Goal: Task Accomplishment & Management: Manage account settings

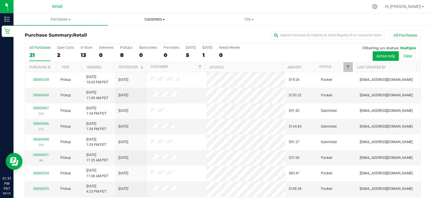
click at [150, 19] on span "Customers" at bounding box center [155, 19] width 94 height 5
click at [128, 52] on div "8" at bounding box center [126, 55] width 12 height 6
click at [0, 0] on input "PickUps 8" at bounding box center [0, 0] width 0 height 0
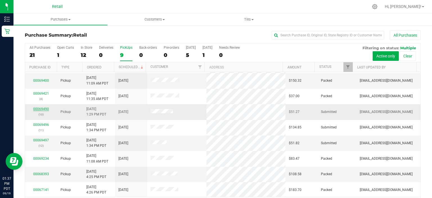
click at [43, 107] on link "00069490" at bounding box center [41, 109] width 16 height 4
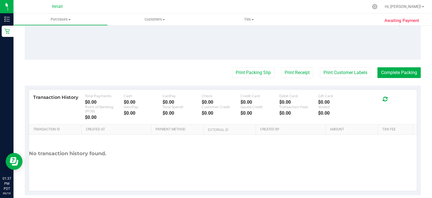
scroll to position [250, 0]
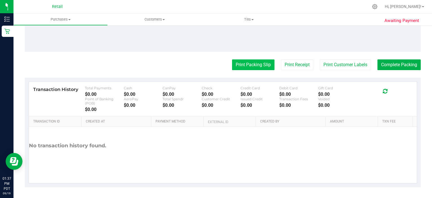
click at [251, 68] on button "Print Packing Slip" at bounding box center [253, 64] width 42 height 11
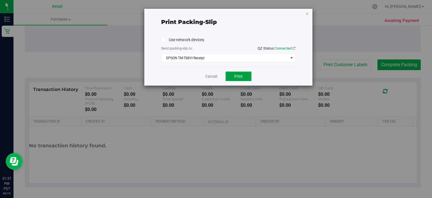
click at [239, 74] on span "Print" at bounding box center [238, 76] width 8 height 4
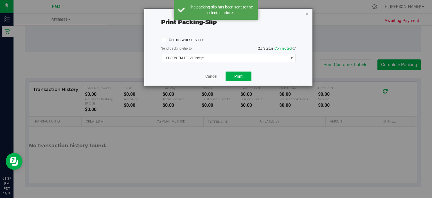
click at [210, 77] on link "Cancel" at bounding box center [211, 76] width 12 height 6
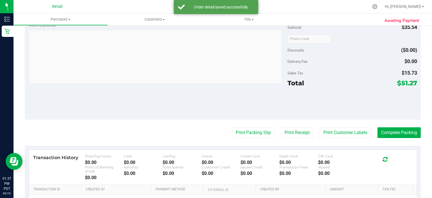
scroll to position [196, 0]
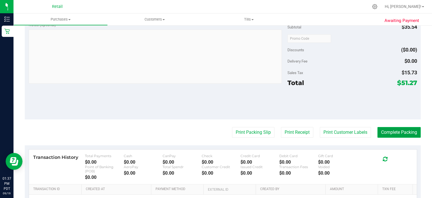
click at [405, 133] on button "Complete Packing" at bounding box center [398, 132] width 43 height 11
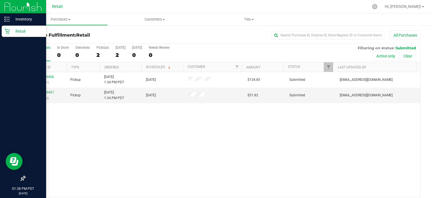
click at [6, 36] on div "Retail" at bounding box center [24, 31] width 44 height 11
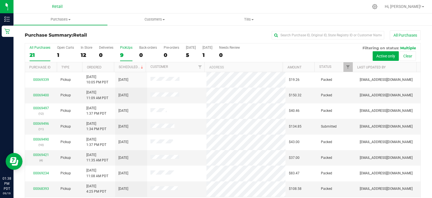
click at [123, 53] on div "9" at bounding box center [126, 55] width 12 height 6
click at [0, 0] on input "PickUps 9" at bounding box center [0, 0] width 0 height 0
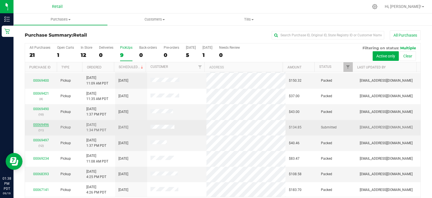
click at [44, 124] on link "00069496" at bounding box center [41, 125] width 16 height 4
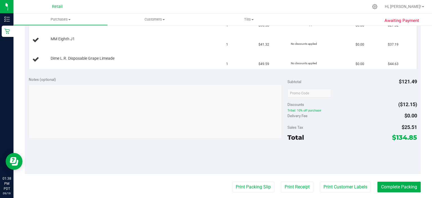
scroll to position [169, 0]
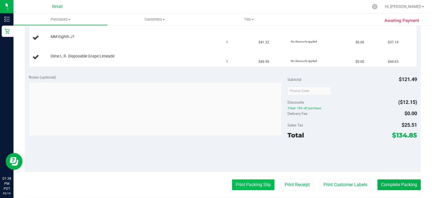
click at [253, 182] on button "Print Packing Slip" at bounding box center [253, 184] width 42 height 11
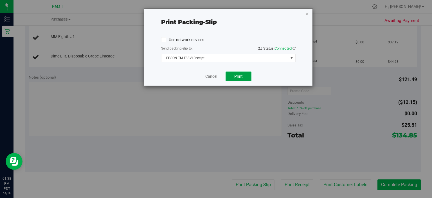
click at [243, 74] on button "Print" at bounding box center [238, 76] width 26 height 10
click at [212, 75] on link "Cancel" at bounding box center [211, 76] width 12 height 6
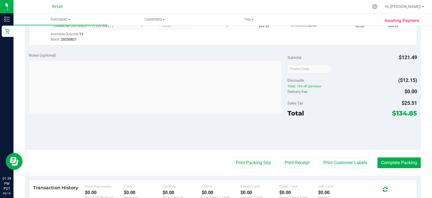
scroll to position [244, 0]
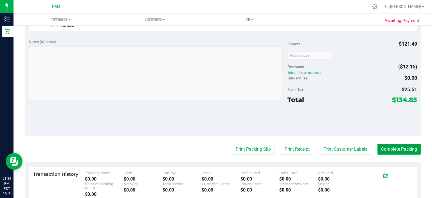
click at [403, 144] on button "Complete Packing" at bounding box center [398, 149] width 43 height 11
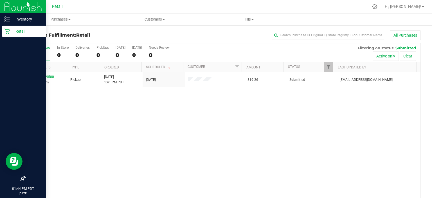
click at [3, 36] on div "Retail" at bounding box center [24, 31] width 44 height 11
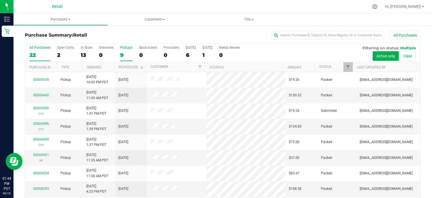
click at [125, 55] on div "9" at bounding box center [126, 55] width 12 height 6
click at [0, 0] on input "PickUps 9" at bounding box center [0, 0] width 0 height 0
click at [158, 17] on span "Customers" at bounding box center [155, 19] width 94 height 5
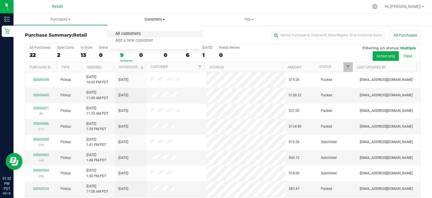
click at [124, 35] on span "All customers" at bounding box center [128, 33] width 40 height 5
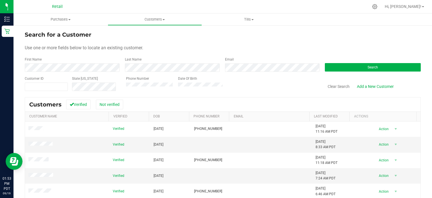
drag, startPoint x: 164, startPoint y: 62, endPoint x: 120, endPoint y: 64, distance: 43.6
click at [121, 64] on div "Last Name" at bounding box center [171, 64] width 100 height 15
click at [69, 73] on form "Search for a Customer Use one or more fields below to locate an existing custom…" at bounding box center [223, 60] width 396 height 61
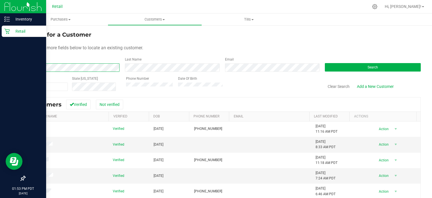
click at [11, 69] on div "Inventory Retail 01:53 PM PDT [DATE] 09/19 Retail Hi, [PERSON_NAME]! Purchases …" at bounding box center [216, 99] width 432 height 198
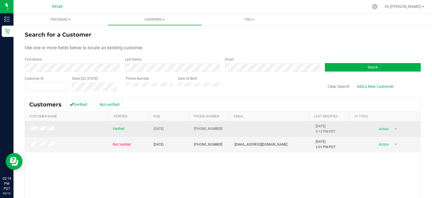
click at [115, 129] on span "Verified" at bounding box center [119, 128] width 12 height 5
click at [40, 126] on span at bounding box center [42, 129] width 28 height 6
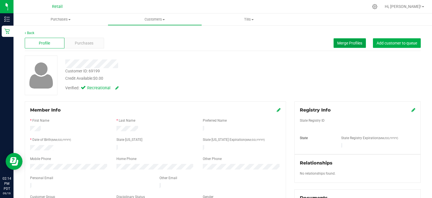
click at [344, 44] on span "Merge Profiles" at bounding box center [349, 43] width 25 height 4
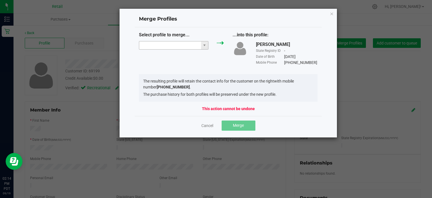
click at [152, 41] on input "NO DATA FOUND" at bounding box center [170, 45] width 62 height 8
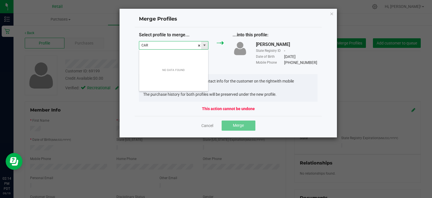
scroll to position [8, 70]
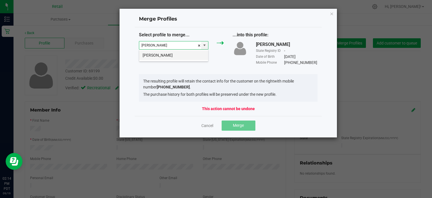
click at [146, 56] on li "[PERSON_NAME]" at bounding box center [173, 55] width 69 height 10
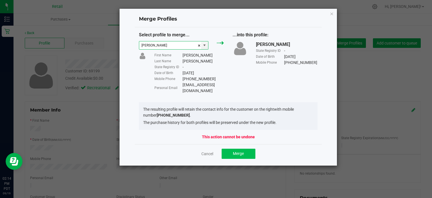
type input "[PERSON_NAME]"
click at [240, 151] on span "Merge" at bounding box center [238, 153] width 11 height 4
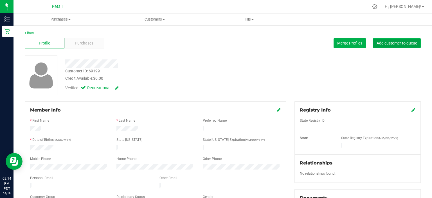
click at [385, 45] on span "Add customer to queue" at bounding box center [396, 43] width 40 height 4
click at [32, 33] on link "Back" at bounding box center [30, 33] width 10 height 4
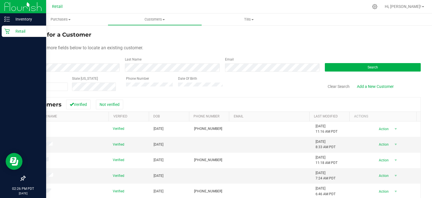
click at [4, 34] on div "Retail" at bounding box center [24, 31] width 44 height 11
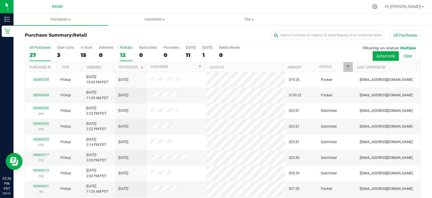
click at [123, 51] on label "PickUps 12" at bounding box center [126, 53] width 12 height 15
click at [0, 0] on input "PickUps 12" at bounding box center [0, 0] width 0 height 0
click at [121, 52] on div "12" at bounding box center [126, 55] width 12 height 6
click at [0, 0] on input "PickUps 12" at bounding box center [0, 0] width 0 height 0
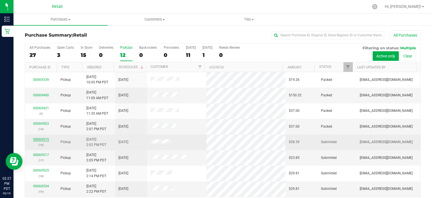
click at [45, 138] on link "00069515" at bounding box center [41, 139] width 16 height 4
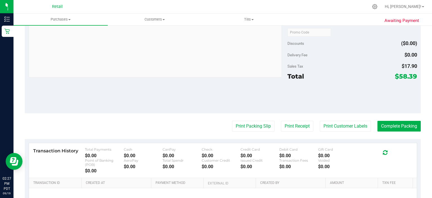
scroll to position [250, 0]
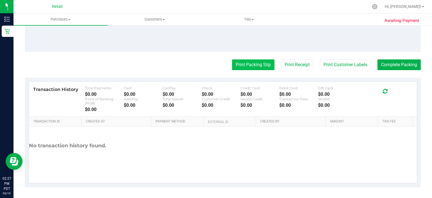
click at [253, 66] on button "Print Packing Slip" at bounding box center [253, 64] width 42 height 11
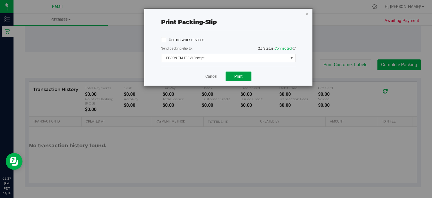
click at [235, 75] on span "Print" at bounding box center [238, 76] width 8 height 4
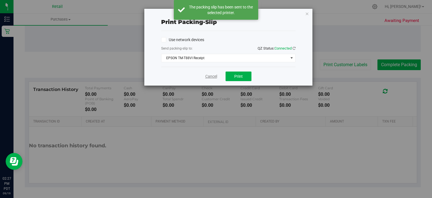
click at [210, 76] on link "Cancel" at bounding box center [211, 76] width 12 height 6
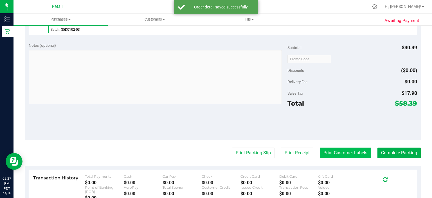
scroll to position [175, 0]
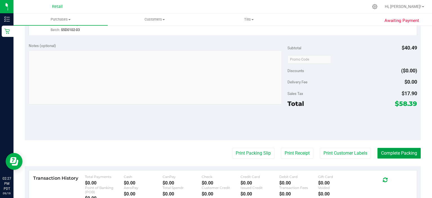
click at [410, 148] on button "Complete Packing" at bounding box center [398, 153] width 43 height 11
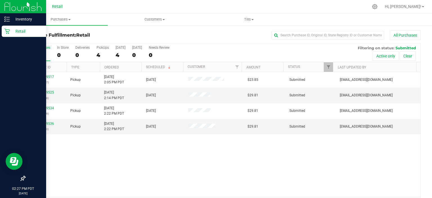
click at [10, 30] on p "Retail" at bounding box center [27, 31] width 34 height 7
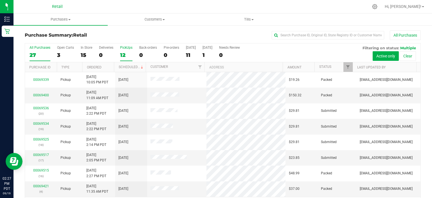
click at [125, 51] on label "PickUps 12" at bounding box center [126, 53] width 12 height 15
click at [0, 0] on input "PickUps 12" at bounding box center [0, 0] width 0 height 0
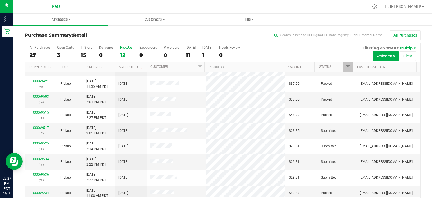
scroll to position [27, 0]
click at [41, 125] on link "00069517" at bounding box center [41, 127] width 16 height 4
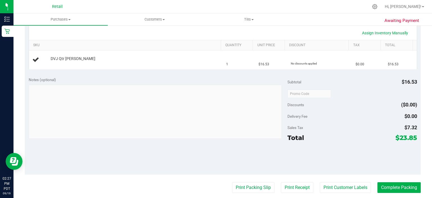
scroll to position [144, 0]
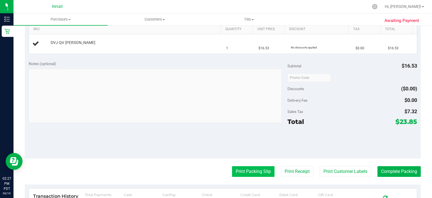
click at [247, 172] on button "Print Packing Slip" at bounding box center [253, 171] width 42 height 11
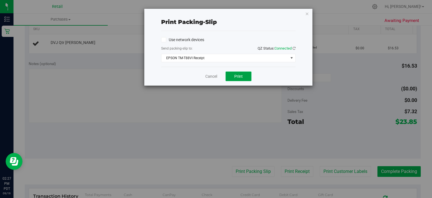
click at [243, 75] on button "Print" at bounding box center [238, 76] width 26 height 10
click at [208, 77] on link "Cancel" at bounding box center [211, 76] width 12 height 6
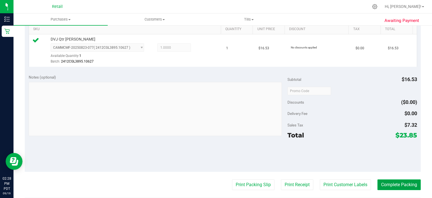
click at [399, 188] on button "Complete Packing" at bounding box center [398, 184] width 43 height 11
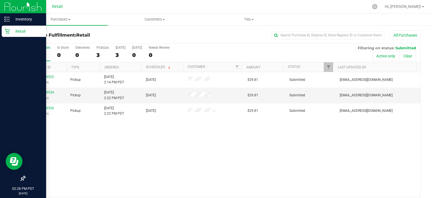
click at [2, 32] on div "Retail" at bounding box center [24, 31] width 44 height 11
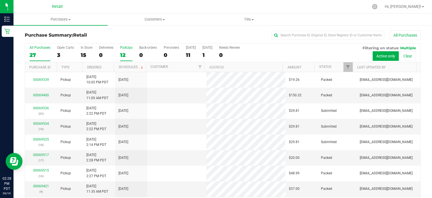
click at [123, 52] on div "12" at bounding box center [126, 55] width 12 height 6
click at [0, 0] on input "PickUps 12" at bounding box center [0, 0] width 0 height 0
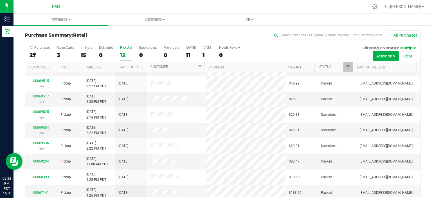
scroll to position [61, 0]
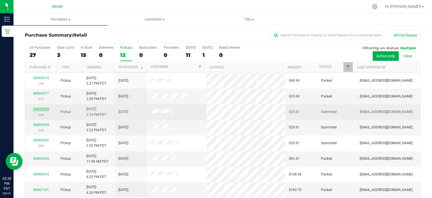
click at [42, 108] on link "00069525" at bounding box center [41, 109] width 16 height 4
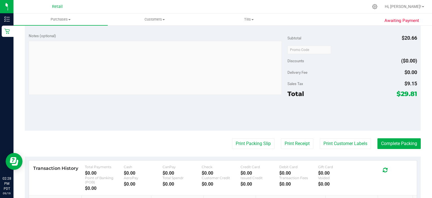
scroll to position [195, 0]
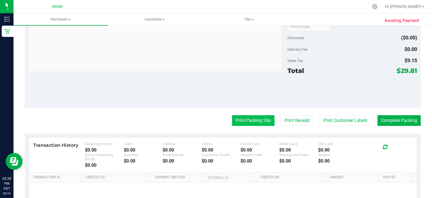
click at [251, 118] on button "Print Packing Slip" at bounding box center [253, 120] width 42 height 11
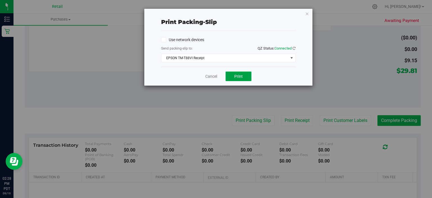
click at [238, 78] on button "Print" at bounding box center [238, 76] width 26 height 10
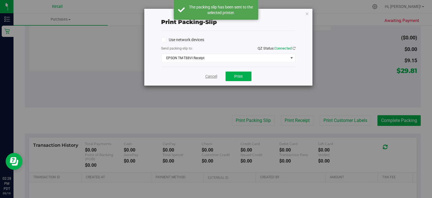
click at [212, 75] on link "Cancel" at bounding box center [211, 76] width 12 height 6
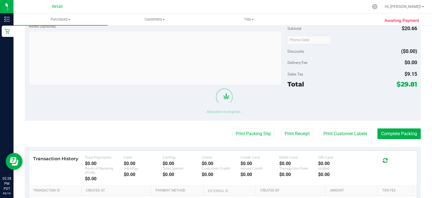
scroll to position [208, 0]
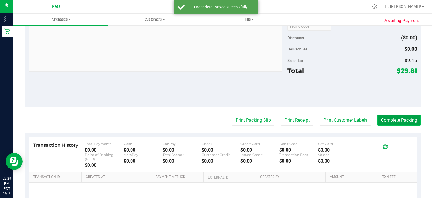
click at [399, 120] on button "Complete Packing" at bounding box center [398, 120] width 43 height 11
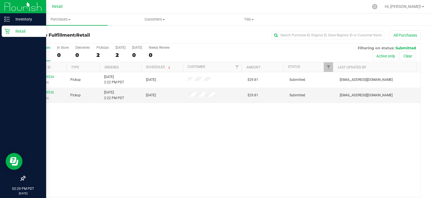
click at [9, 35] on div "Retail" at bounding box center [24, 31] width 44 height 11
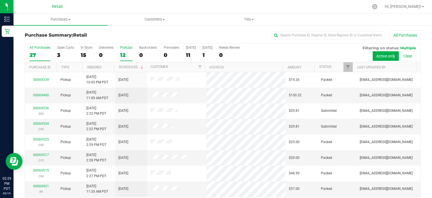
click at [125, 54] on div "12" at bounding box center [126, 55] width 12 height 6
click at [0, 0] on input "PickUps 12" at bounding box center [0, 0] width 0 height 0
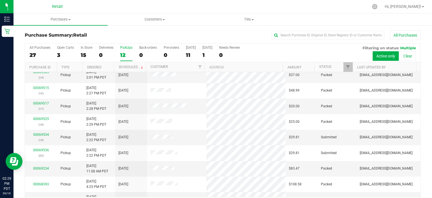
scroll to position [61, 0]
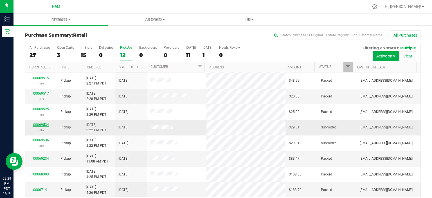
click at [41, 123] on link "00069534" at bounding box center [41, 125] width 16 height 4
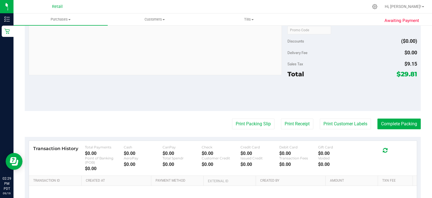
scroll to position [189, 0]
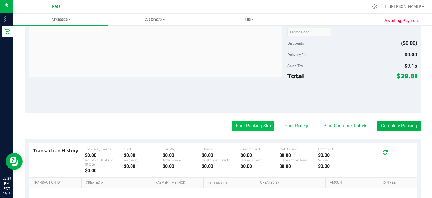
click at [251, 125] on button "Print Packing Slip" at bounding box center [253, 125] width 42 height 11
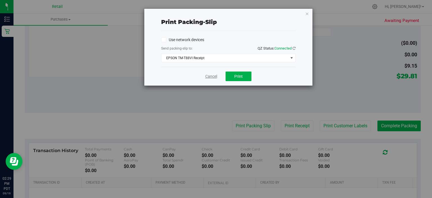
click at [211, 75] on link "Cancel" at bounding box center [211, 76] width 12 height 6
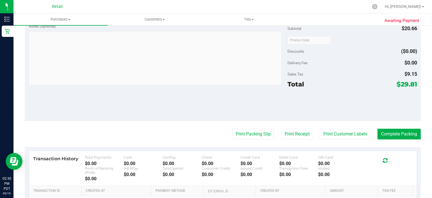
scroll to position [187, 0]
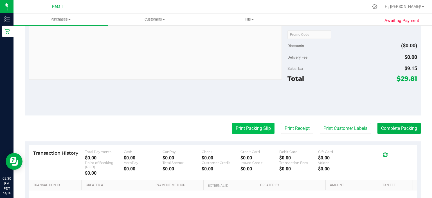
click at [250, 127] on button "Print Packing Slip" at bounding box center [253, 128] width 42 height 11
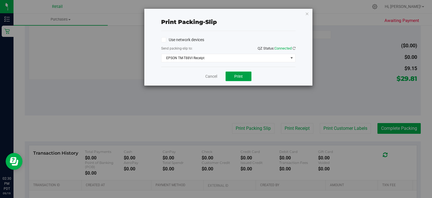
click at [243, 74] on button "Print" at bounding box center [238, 76] width 26 height 10
click at [207, 76] on link "Cancel" at bounding box center [211, 76] width 12 height 6
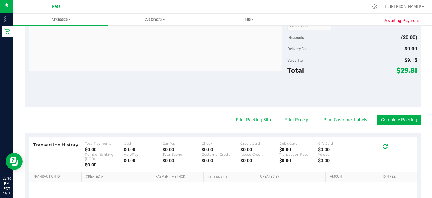
scroll to position [225, 0]
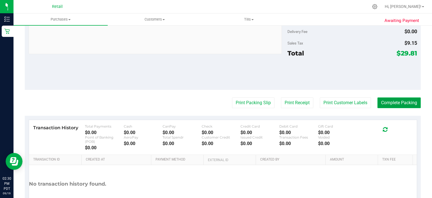
click at [406, 100] on button "Complete Packing" at bounding box center [398, 102] width 43 height 11
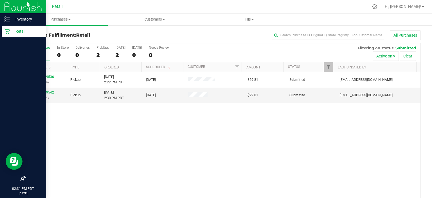
click at [9, 31] on icon at bounding box center [6, 31] width 5 height 5
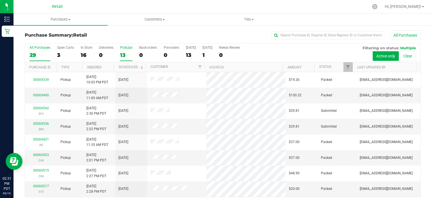
click at [126, 52] on div "13" at bounding box center [126, 55] width 12 height 6
click at [0, 0] on input "PickUps 13" at bounding box center [0, 0] width 0 height 0
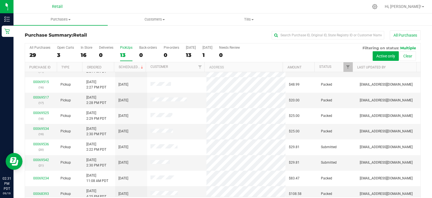
scroll to position [77, 0]
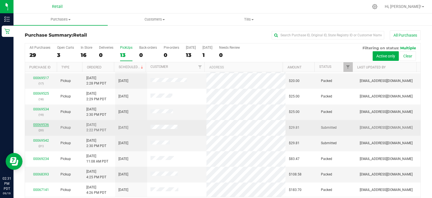
click at [41, 123] on link "00069536" at bounding box center [41, 125] width 16 height 4
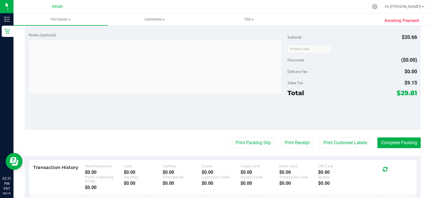
scroll to position [208, 0]
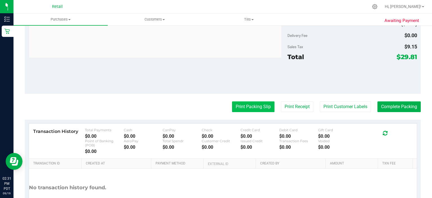
click at [250, 108] on button "Print Packing Slip" at bounding box center [253, 106] width 42 height 11
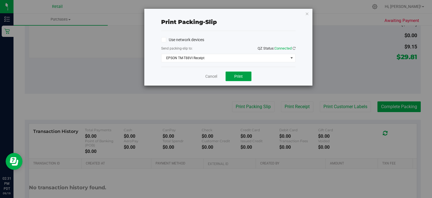
click at [236, 76] on span "Print" at bounding box center [238, 76] width 8 height 4
click at [210, 74] on link "Cancel" at bounding box center [211, 76] width 12 height 6
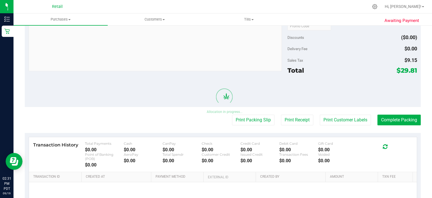
scroll to position [222, 0]
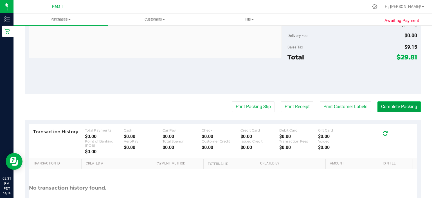
click at [397, 109] on button "Complete Packing" at bounding box center [398, 106] width 43 height 11
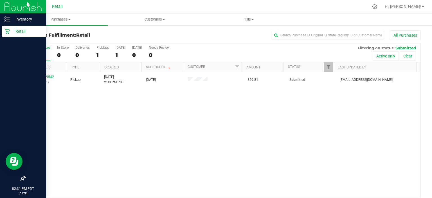
click at [2, 30] on div "Retail" at bounding box center [24, 31] width 44 height 11
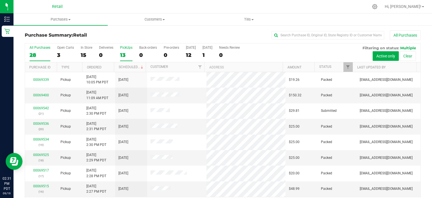
click at [121, 50] on label "PickUps 13" at bounding box center [126, 53] width 12 height 15
click at [0, 0] on input "PickUps 13" at bounding box center [0, 0] width 0 height 0
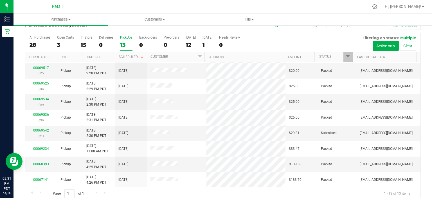
scroll to position [6, 0]
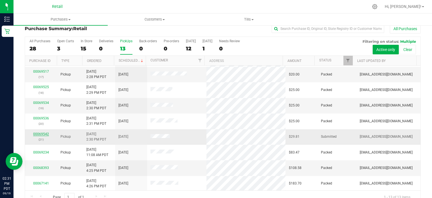
click at [40, 132] on link "00069542" at bounding box center [41, 134] width 16 height 4
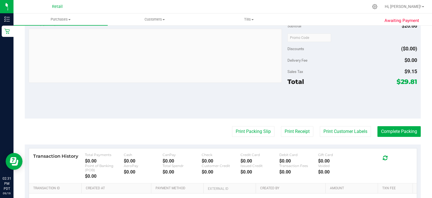
scroll to position [184, 0]
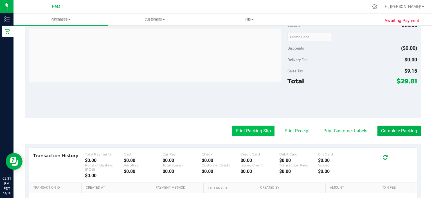
click at [251, 130] on button "Print Packing Slip" at bounding box center [253, 130] width 42 height 11
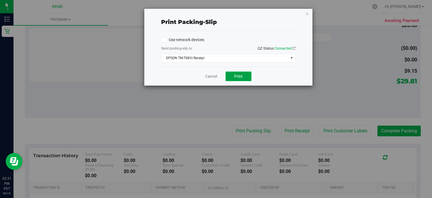
click at [241, 74] on span "Print" at bounding box center [238, 76] width 8 height 4
click at [208, 76] on link "Cancel" at bounding box center [211, 76] width 12 height 6
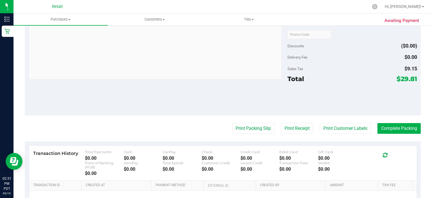
scroll to position [202, 0]
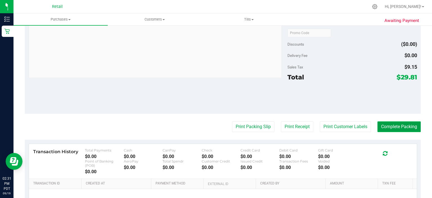
click at [402, 127] on button "Complete Packing" at bounding box center [398, 126] width 43 height 11
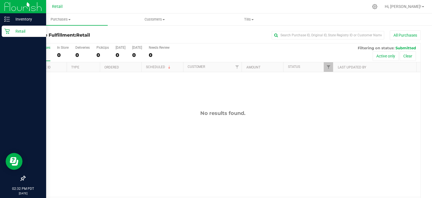
click at [10, 33] on p "Retail" at bounding box center [27, 31] width 34 height 7
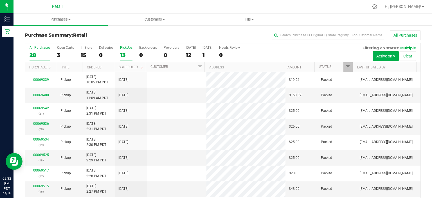
click at [123, 47] on div "PickUps" at bounding box center [126, 48] width 12 height 4
click at [0, 0] on input "PickUps 13" at bounding box center [0, 0] width 0 height 0
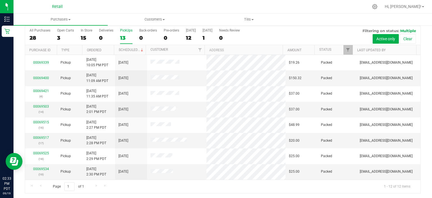
click at [125, 37] on div "13" at bounding box center [126, 38] width 12 height 6
click at [0, 0] on input "PickUps 13" at bounding box center [0, 0] width 0 height 0
click at [121, 33] on label "PickUps 12" at bounding box center [126, 35] width 12 height 15
click at [0, 0] on input "PickUps 12" at bounding box center [0, 0] width 0 height 0
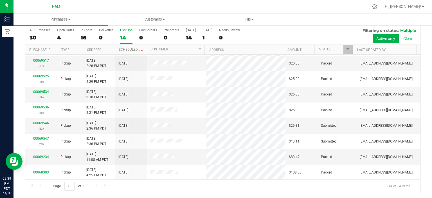
scroll to position [92, 0]
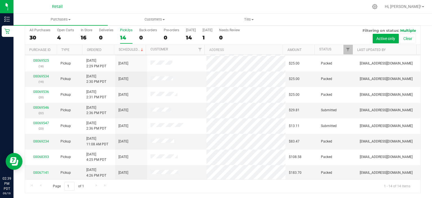
click at [129, 35] on div "14" at bounding box center [126, 37] width 12 height 6
click at [0, 0] on input "PickUps 14" at bounding box center [0, 0] width 0 height 0
click at [44, 105] on link "00069546" at bounding box center [41, 107] width 16 height 4
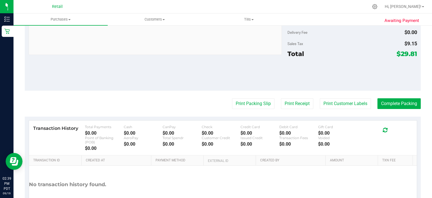
scroll to position [216, 0]
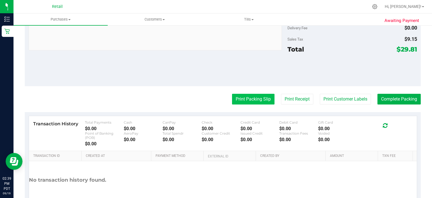
click at [247, 99] on button "Print Packing Slip" at bounding box center [253, 99] width 42 height 11
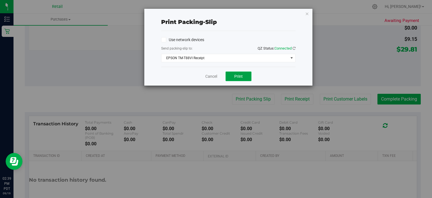
click at [241, 76] on span "Print" at bounding box center [238, 76] width 8 height 4
click at [215, 75] on link "Cancel" at bounding box center [211, 76] width 12 height 6
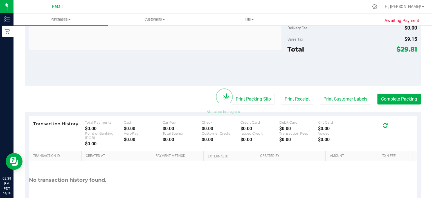
scroll to position [229, 0]
click at [397, 94] on button "Complete Packing" at bounding box center [398, 99] width 43 height 11
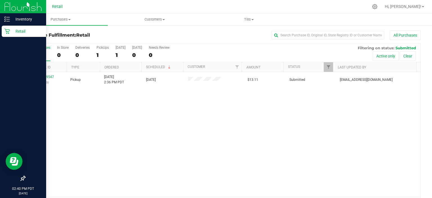
click at [10, 35] on div "Retail" at bounding box center [24, 31] width 44 height 11
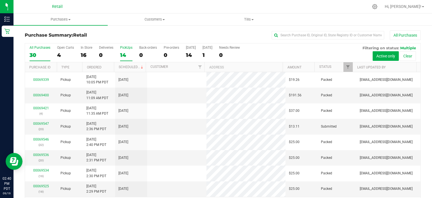
click at [129, 51] on label "PickUps 14" at bounding box center [126, 53] width 12 height 15
click at [0, 0] on input "PickUps 14" at bounding box center [0, 0] width 0 height 0
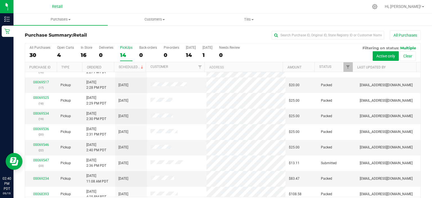
scroll to position [92, 0]
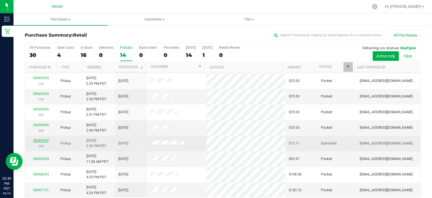
click at [38, 139] on link "00069547" at bounding box center [41, 140] width 16 height 4
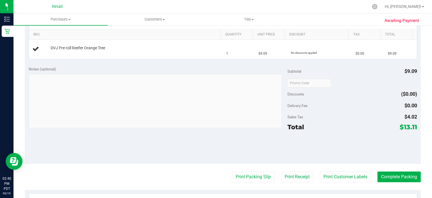
scroll to position [139, 0]
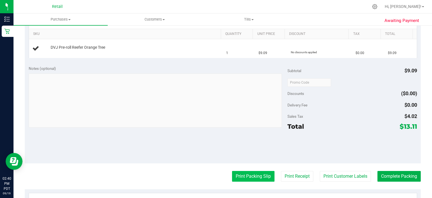
click at [252, 173] on button "Print Packing Slip" at bounding box center [253, 176] width 42 height 11
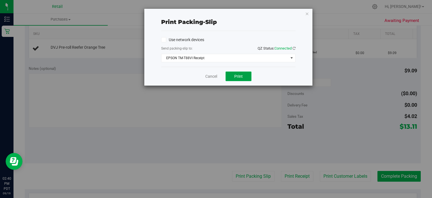
click at [241, 79] on button "Print" at bounding box center [238, 76] width 26 height 10
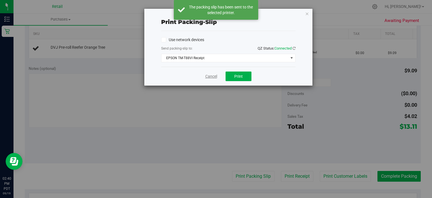
click at [208, 74] on link "Cancel" at bounding box center [211, 76] width 12 height 6
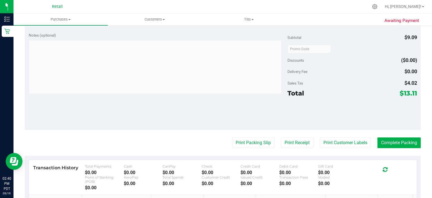
scroll to position [187, 0]
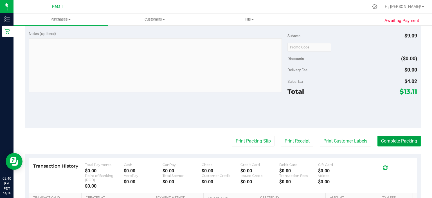
click at [406, 141] on button "Complete Packing" at bounding box center [398, 140] width 43 height 11
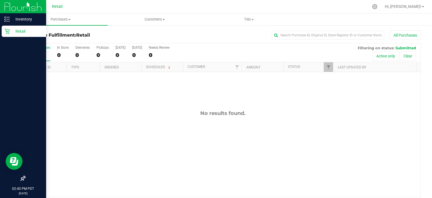
click at [8, 35] on div "Retail" at bounding box center [24, 31] width 44 height 11
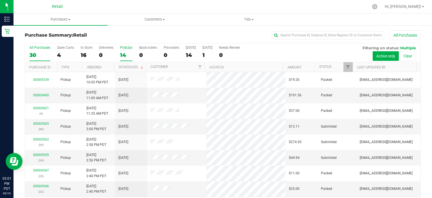
click at [122, 53] on div "14" at bounding box center [126, 55] width 12 height 6
click at [0, 0] on input "PickUps 14" at bounding box center [0, 0] width 0 height 0
click at [154, 19] on span "Customers" at bounding box center [155, 19] width 94 height 5
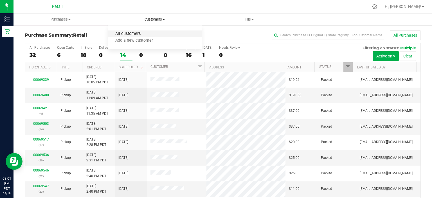
click at [139, 33] on span "All customers" at bounding box center [128, 33] width 40 height 5
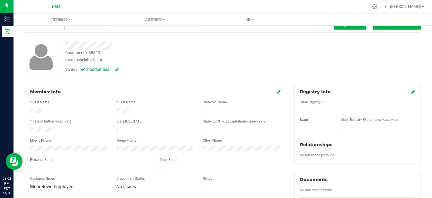
scroll to position [28, 0]
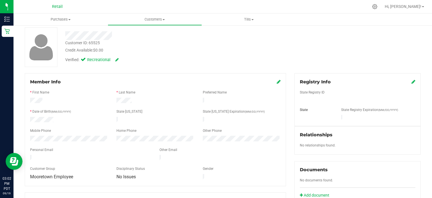
click at [26, 135] on div at bounding box center [69, 138] width 86 height 7
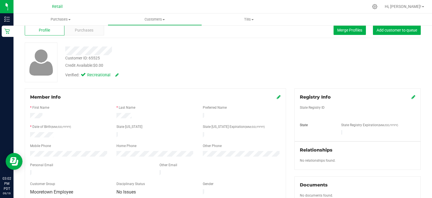
scroll to position [0, 0]
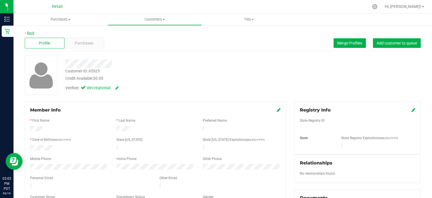
click at [31, 32] on link "Back" at bounding box center [30, 33] width 10 height 4
click at [340, 41] on span "Merge Profiles" at bounding box center [349, 43] width 25 height 4
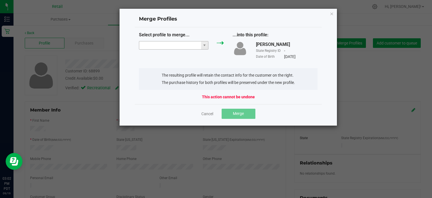
click at [171, 46] on input "NO DATA FOUND" at bounding box center [170, 45] width 62 height 8
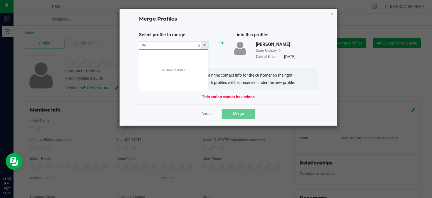
scroll to position [8, 70]
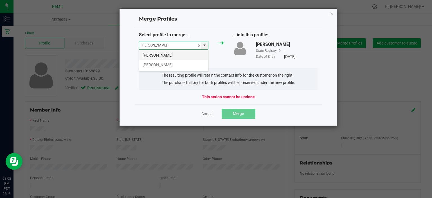
click at [172, 54] on li "[PERSON_NAME]" at bounding box center [173, 55] width 69 height 10
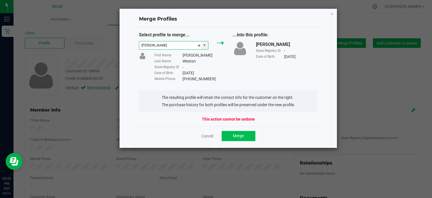
type input "[PERSON_NAME]"
click at [244, 134] on button "Merge" at bounding box center [239, 136] width 34 height 10
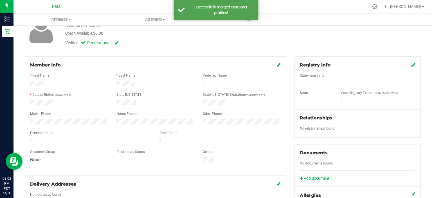
scroll to position [0, 0]
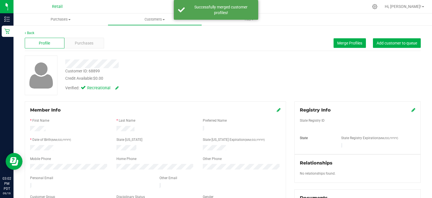
click at [277, 110] on icon at bounding box center [279, 109] width 4 height 4
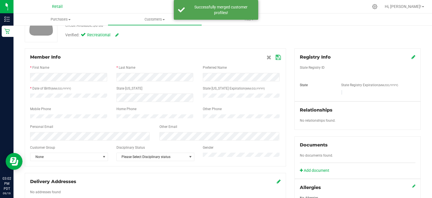
scroll to position [56, 0]
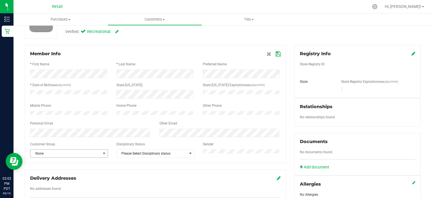
click at [52, 153] on span "None" at bounding box center [65, 153] width 70 height 8
click at [43, 130] on li "Mooretown Employee" at bounding box center [68, 132] width 76 height 8
click at [275, 52] on icon at bounding box center [277, 54] width 5 height 4
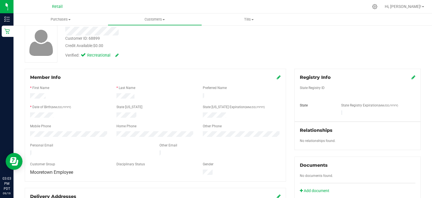
scroll to position [0, 0]
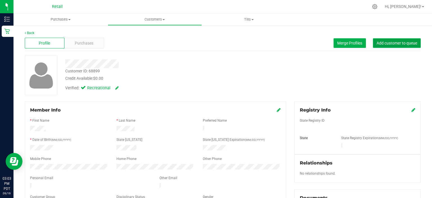
click at [385, 44] on span "Add customer to queue" at bounding box center [396, 43] width 40 height 4
click at [26, 33] on link "Back" at bounding box center [30, 33] width 10 height 4
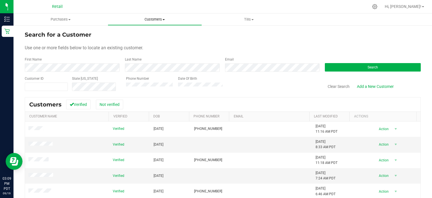
click at [159, 17] on span "Customers" at bounding box center [155, 19] width 94 height 5
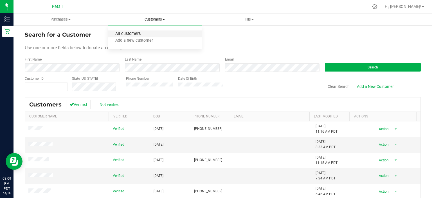
click at [143, 32] on span "All customers" at bounding box center [128, 33] width 40 height 5
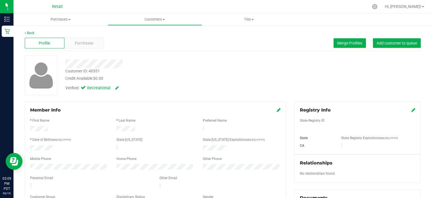
click at [272, 111] on div "Member Info" at bounding box center [155, 110] width 250 height 7
click at [277, 111] on icon at bounding box center [279, 109] width 4 height 4
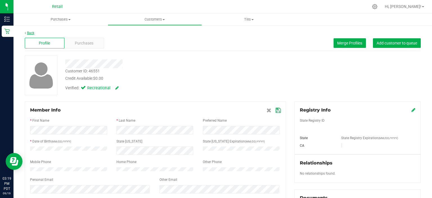
click at [32, 34] on link "Back" at bounding box center [30, 33] width 10 height 4
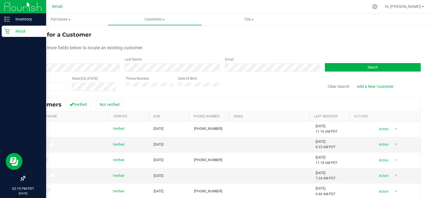
click at [11, 33] on p "Retail" at bounding box center [27, 31] width 34 height 7
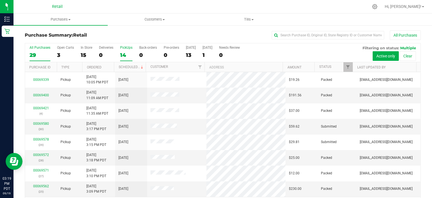
click at [128, 53] on div "14" at bounding box center [126, 55] width 12 height 6
click at [0, 0] on input "PickUps 14" at bounding box center [0, 0] width 0 height 0
click at [123, 55] on div "14" at bounding box center [126, 55] width 12 height 6
click at [0, 0] on input "PickUps 14" at bounding box center [0, 0] width 0 height 0
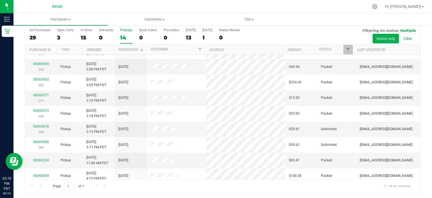
scroll to position [92, 0]
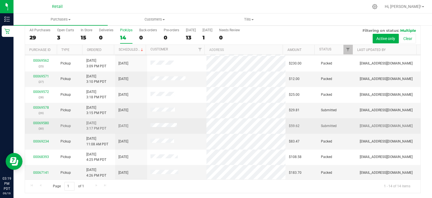
click at [49, 122] on div "00069580 (30)" at bounding box center [40, 125] width 25 height 11
click at [45, 121] on link "00069580" at bounding box center [41, 123] width 16 height 4
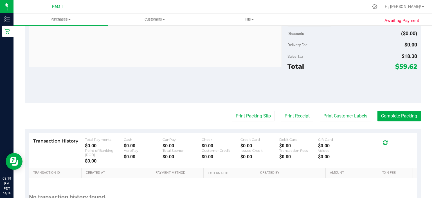
scroll to position [242, 0]
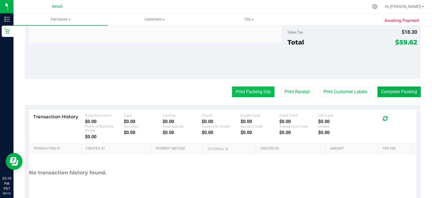
click at [232, 93] on button "Print Packing Slip" at bounding box center [253, 91] width 42 height 11
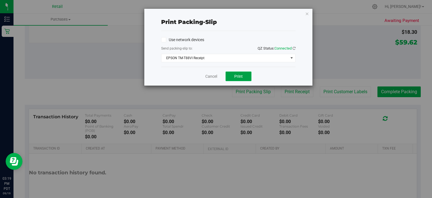
click at [232, 76] on button "Print" at bounding box center [238, 76] width 26 height 10
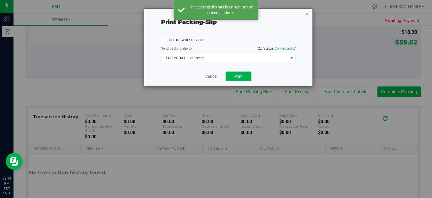
click at [211, 74] on link "Cancel" at bounding box center [211, 76] width 12 height 6
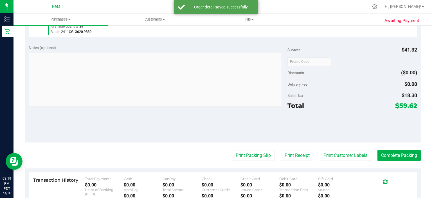
scroll to position [206, 0]
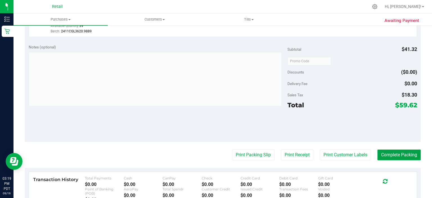
click at [405, 149] on button "Complete Packing" at bounding box center [398, 154] width 43 height 11
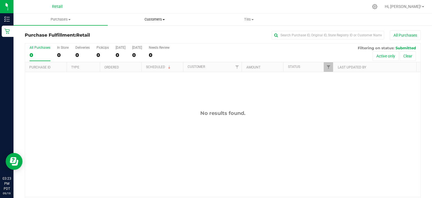
click at [166, 17] on span "Customers" at bounding box center [155, 19] width 94 height 5
click at [139, 33] on span "All customers" at bounding box center [128, 33] width 40 height 5
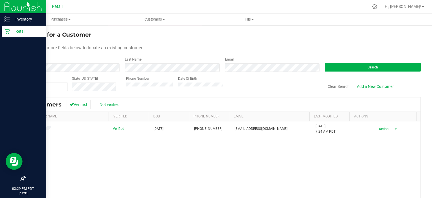
click at [6, 33] on icon at bounding box center [6, 31] width 5 height 5
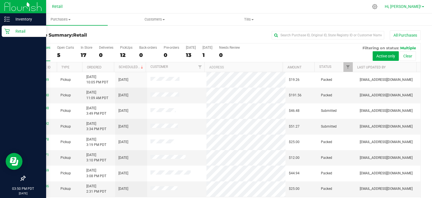
click at [423, 7] on span at bounding box center [423, 6] width 2 height 1
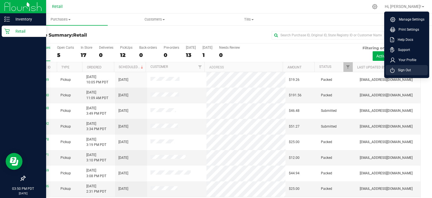
click at [402, 71] on span "Sign Out" at bounding box center [402, 70] width 16 height 6
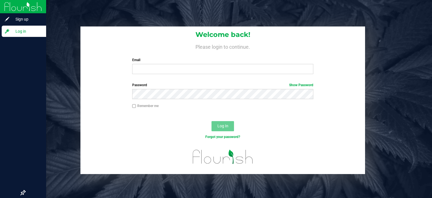
click at [176, 59] on label "Email" at bounding box center [222, 59] width 181 height 5
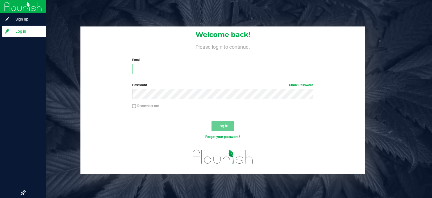
click at [176, 64] on input "Email" at bounding box center [222, 69] width 181 height 10
type input "[EMAIL_ADDRESS][DOMAIN_NAME]"
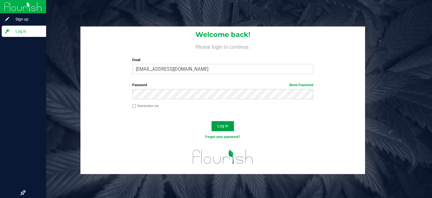
click at [225, 124] on span "Log In" at bounding box center [222, 125] width 11 height 4
